Goal: Navigation & Orientation: Find specific page/section

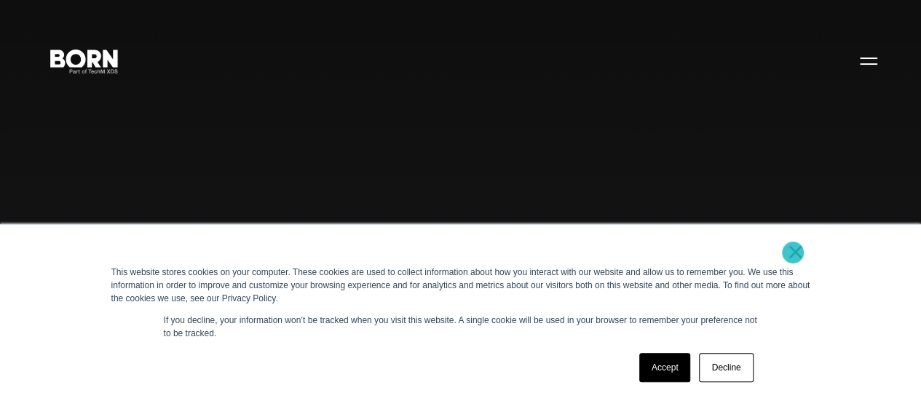
click at [793, 253] on link "×" at bounding box center [795, 251] width 17 height 13
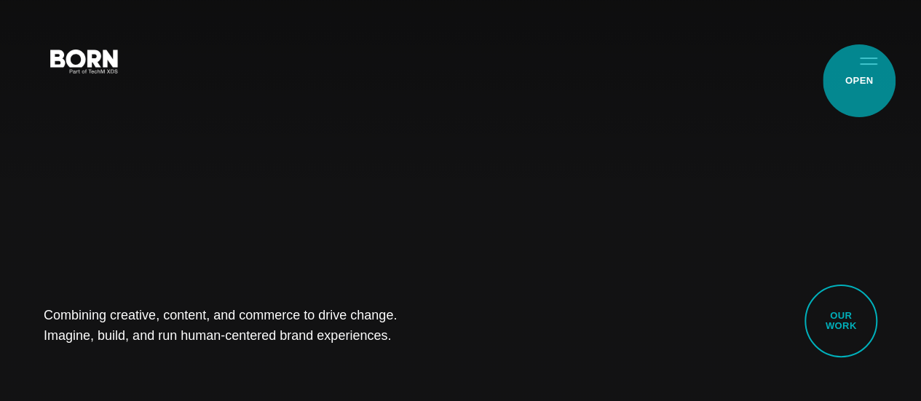
click at [860, 76] on button "Primary Menu" at bounding box center [868, 60] width 35 height 31
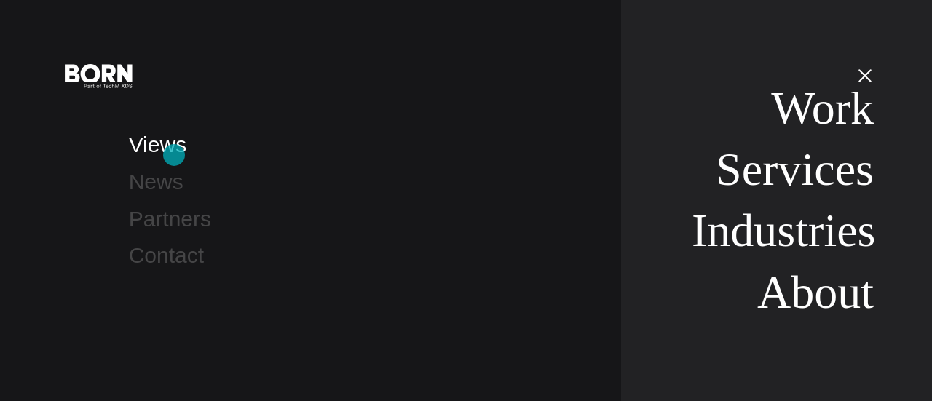
click at [174, 155] on link "Views" at bounding box center [158, 145] width 58 height 24
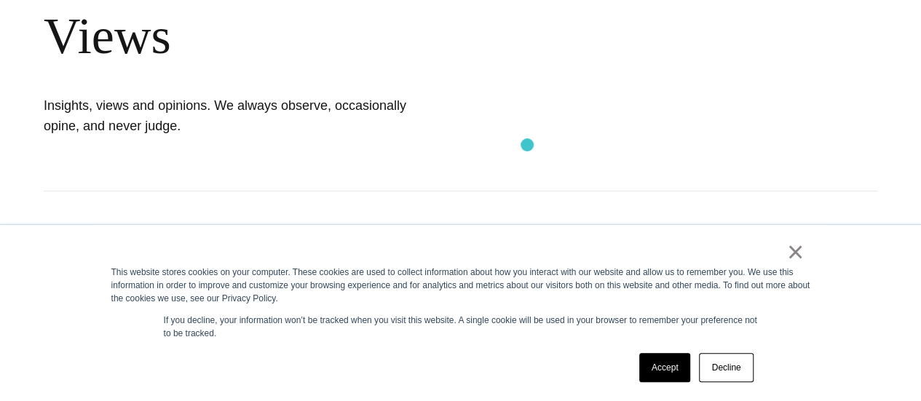
scroll to position [170, 0]
click at [795, 257] on link "×" at bounding box center [795, 251] width 17 height 13
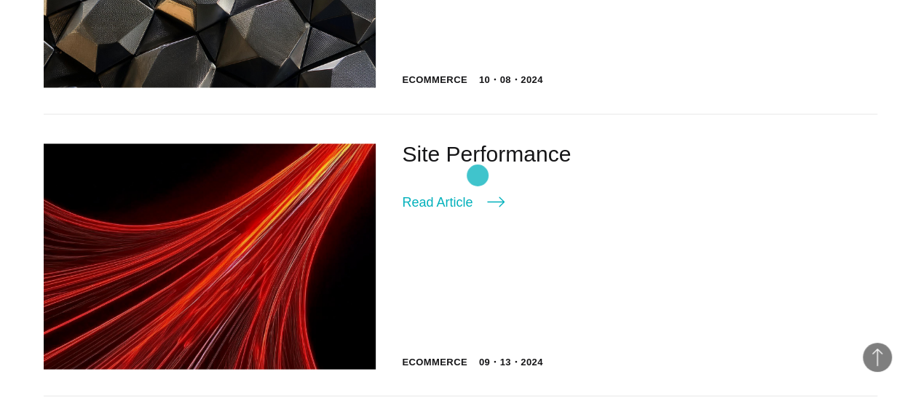
scroll to position [1205, 0]
